Goal: Transaction & Acquisition: Purchase product/service

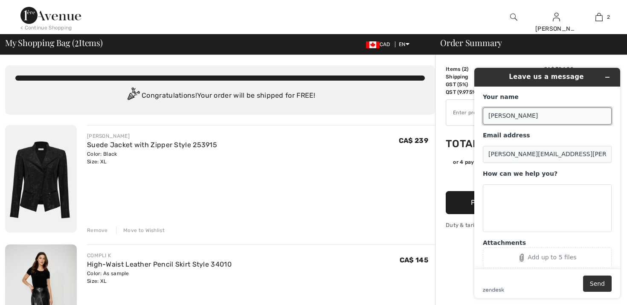
drag, startPoint x: 539, startPoint y: 112, endPoint x: 544, endPoint y: 110, distance: 5.7
click at [544, 110] on input "[PERSON_NAME]" at bounding box center [547, 116] width 129 height 17
click at [608, 76] on icon "Minimize widget" at bounding box center [608, 77] width 6 height 6
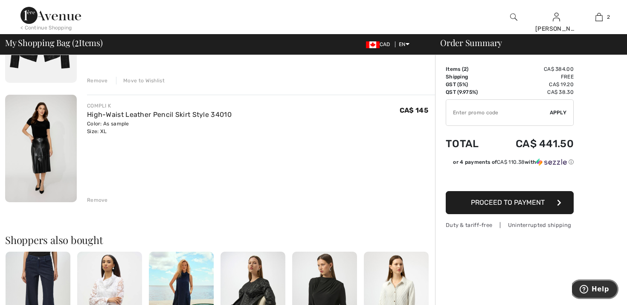
scroll to position [151, 0]
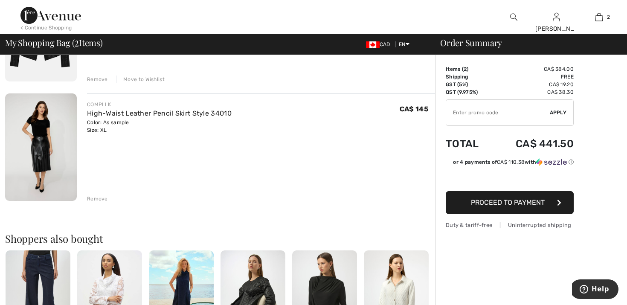
click at [100, 195] on div "Remove" at bounding box center [97, 199] width 21 height 8
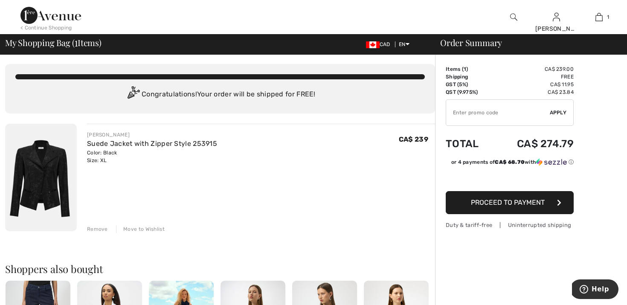
scroll to position [2, 0]
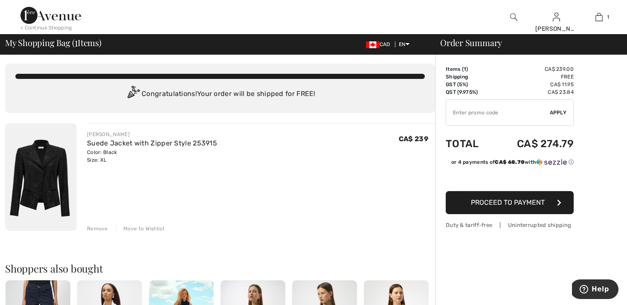
click at [505, 200] on span "Proceed to Payment" at bounding box center [508, 202] width 74 height 8
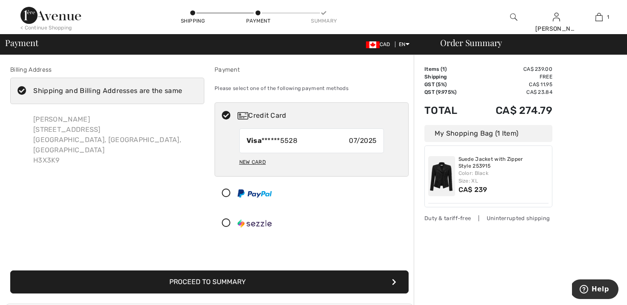
click at [249, 278] on button "Proceed to Summary" at bounding box center [209, 282] width 399 height 23
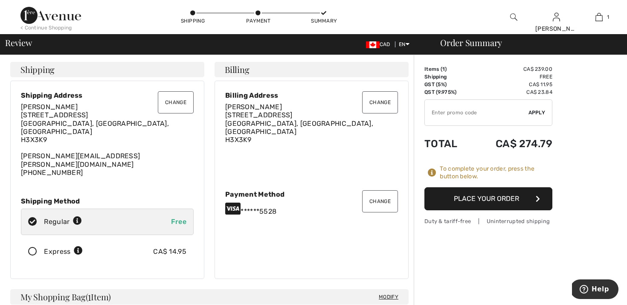
click at [487, 198] on button "Place Your Order" at bounding box center [489, 198] width 128 height 23
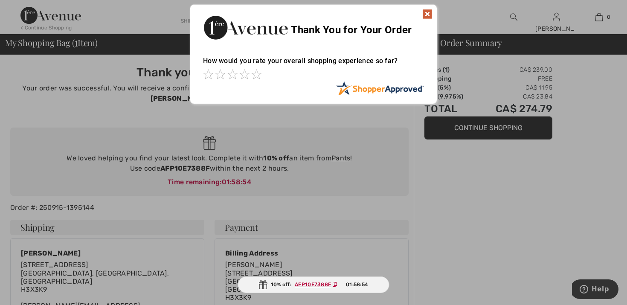
click at [429, 12] on img at bounding box center [427, 14] width 10 height 10
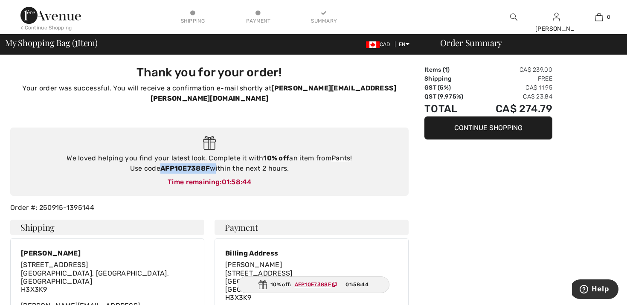
drag, startPoint x: 213, startPoint y: 158, endPoint x: 162, endPoint y: 157, distance: 50.8
click at [162, 157] on div "We loved helping you find your latest look. Complete it with 10% off an item fr…" at bounding box center [210, 163] width 382 height 20
copy div "AFP10E7388F"
click at [54, 15] on img at bounding box center [50, 15] width 61 height 17
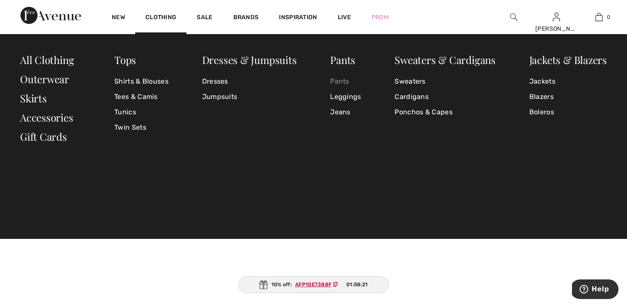
click at [343, 82] on link "Pants" at bounding box center [345, 81] width 31 height 15
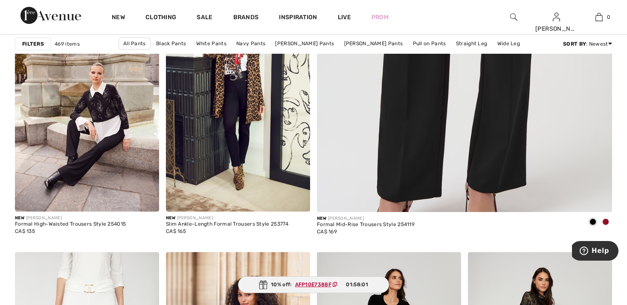
scroll to position [387, 0]
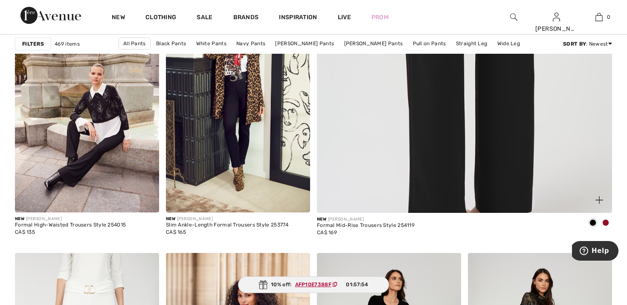
click at [438, 128] on img at bounding box center [465, 5] width 354 height 532
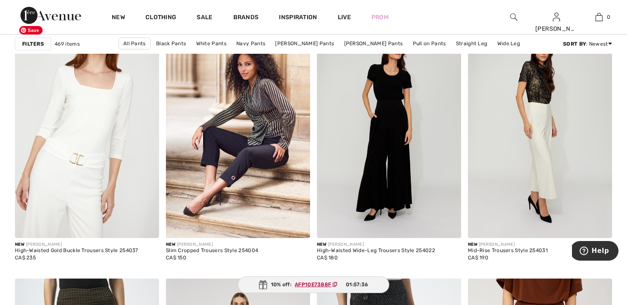
scroll to position [619, 0]
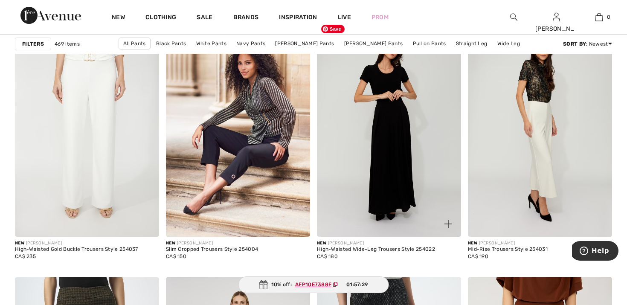
click at [388, 174] on img at bounding box center [389, 128] width 144 height 216
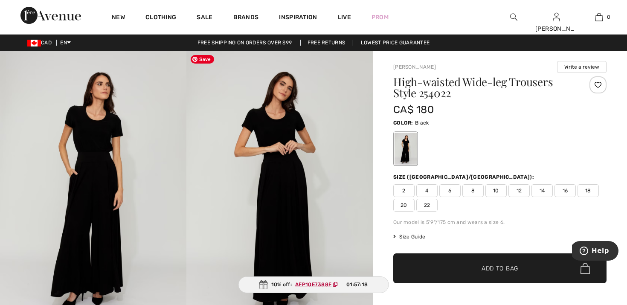
click at [284, 180] on img at bounding box center [279, 191] width 186 height 280
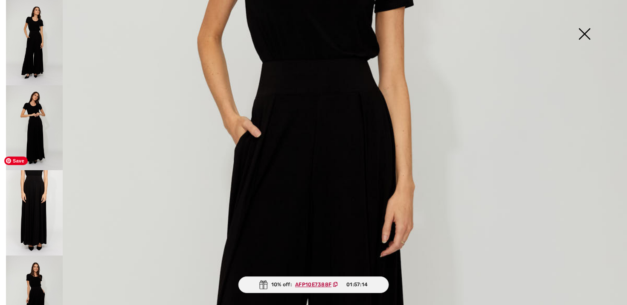
scroll to position [108, 0]
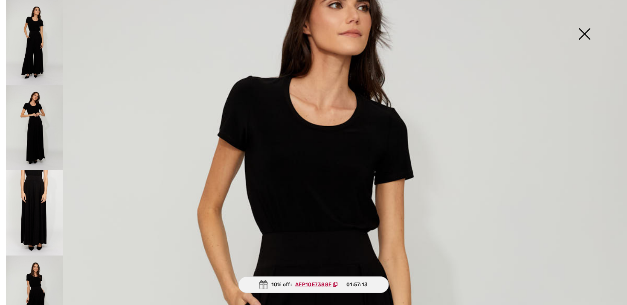
click at [584, 31] on img at bounding box center [584, 35] width 43 height 44
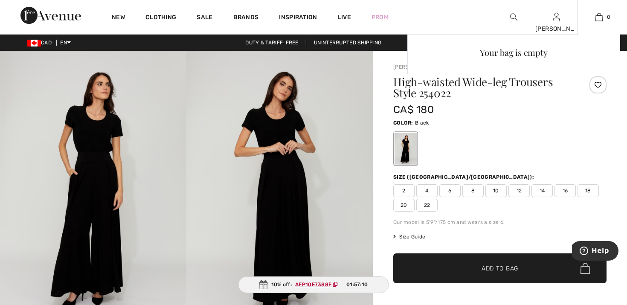
click at [598, 85] on div "Your bag is empty" at bounding box center [514, 110] width 213 height 152
click at [597, 84] on div "Your bag is empty" at bounding box center [514, 110] width 213 height 152
click at [599, 83] on div "Your bag is empty" at bounding box center [514, 110] width 213 height 152
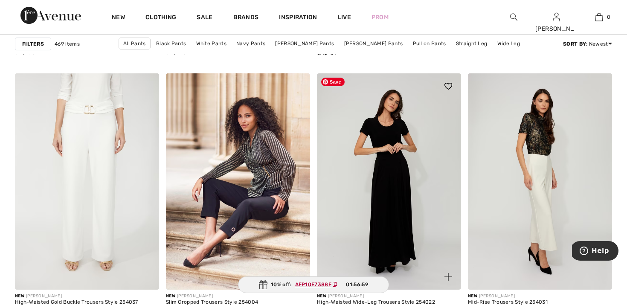
scroll to position [567, 0]
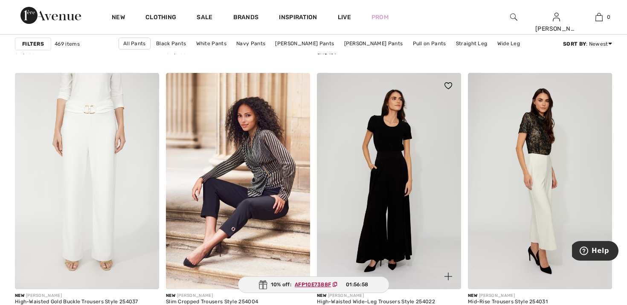
click at [449, 85] on img at bounding box center [449, 85] width 8 height 7
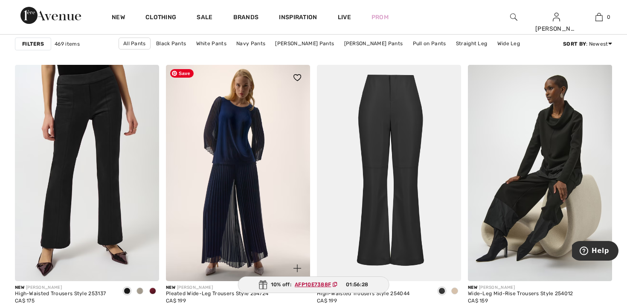
scroll to position [1445, 0]
click at [244, 143] on img at bounding box center [238, 172] width 144 height 216
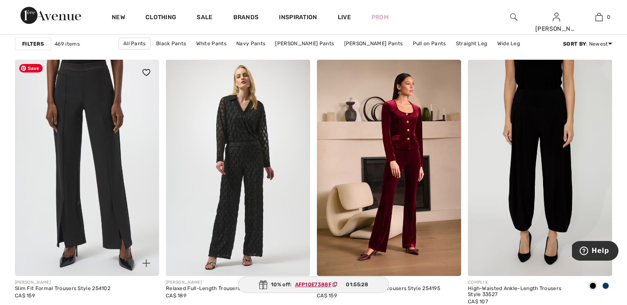
scroll to position [3190, 0]
click at [85, 193] on img at bounding box center [87, 167] width 144 height 216
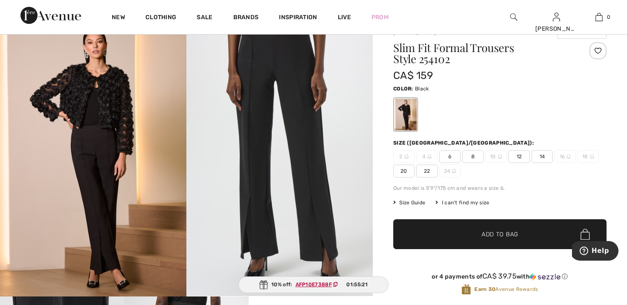
scroll to position [34, 0]
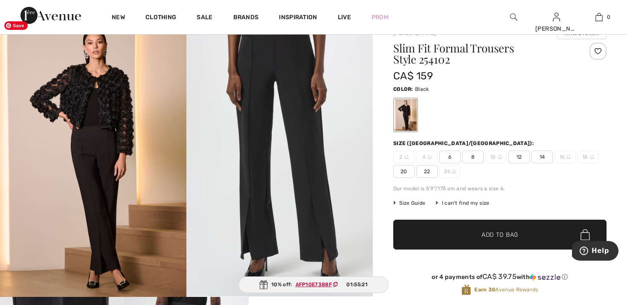
click at [143, 219] on img at bounding box center [93, 157] width 186 height 280
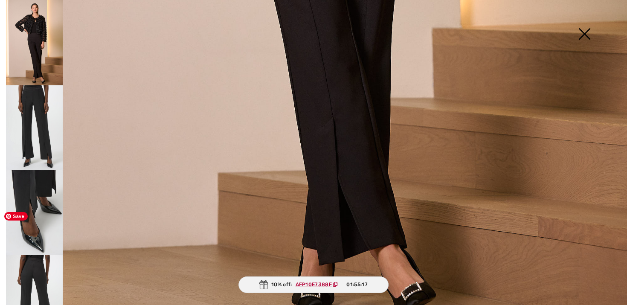
scroll to position [157, 0]
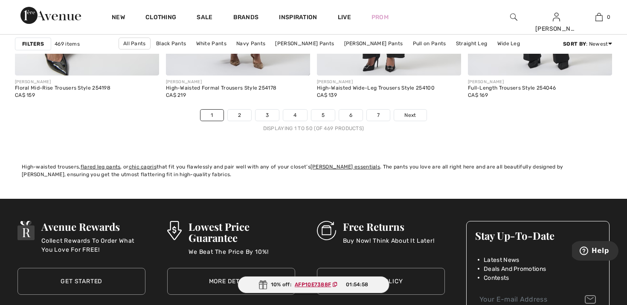
scroll to position [3904, 0]
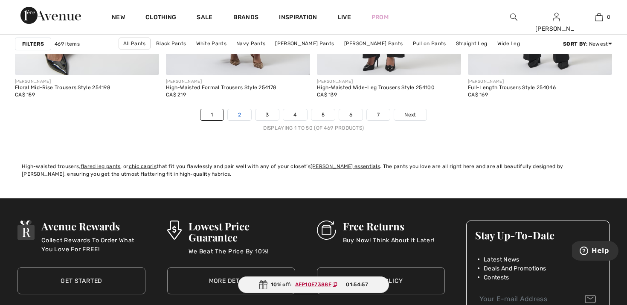
click at [240, 113] on link "2" at bounding box center [239, 114] width 23 height 11
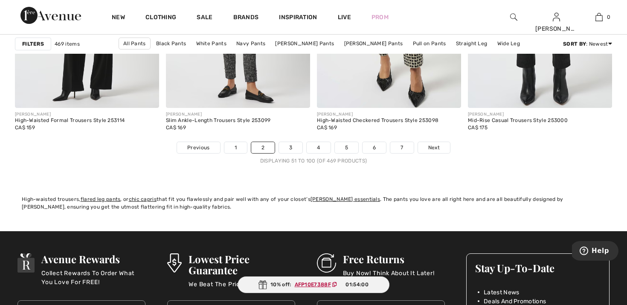
scroll to position [3815, 0]
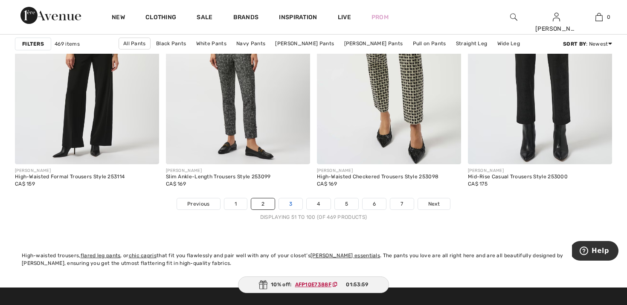
click at [289, 205] on link "3" at bounding box center [290, 203] width 23 height 11
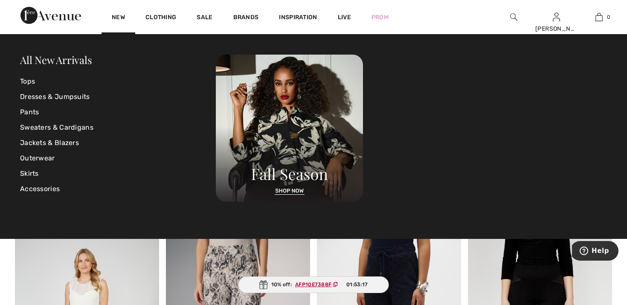
scroll to position [627, 0]
